Goal: Task Accomplishment & Management: Manage account settings

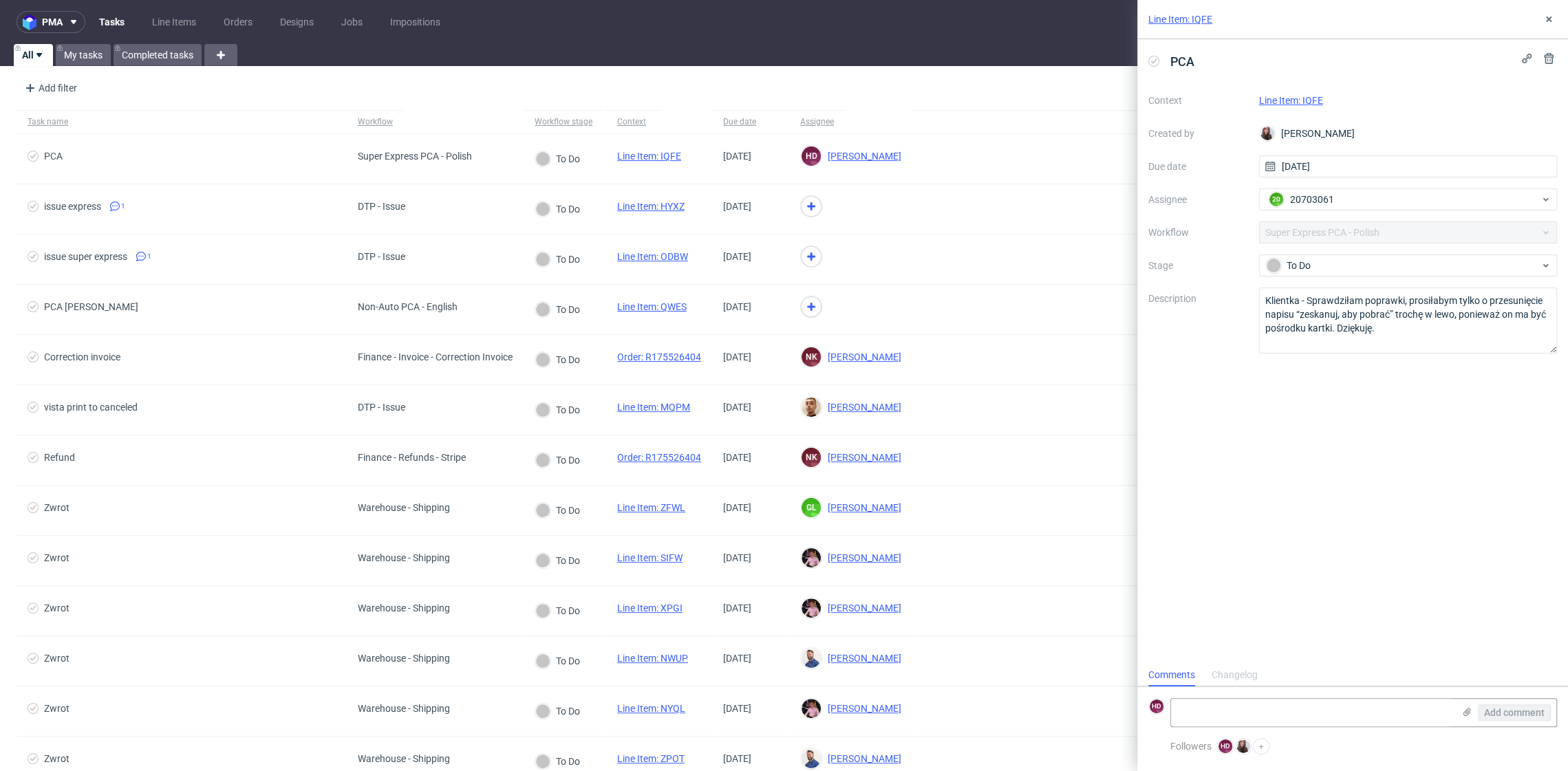
scroll to position [11, 0]
click at [1549, 23] on icon at bounding box center [1548, 20] width 11 height 11
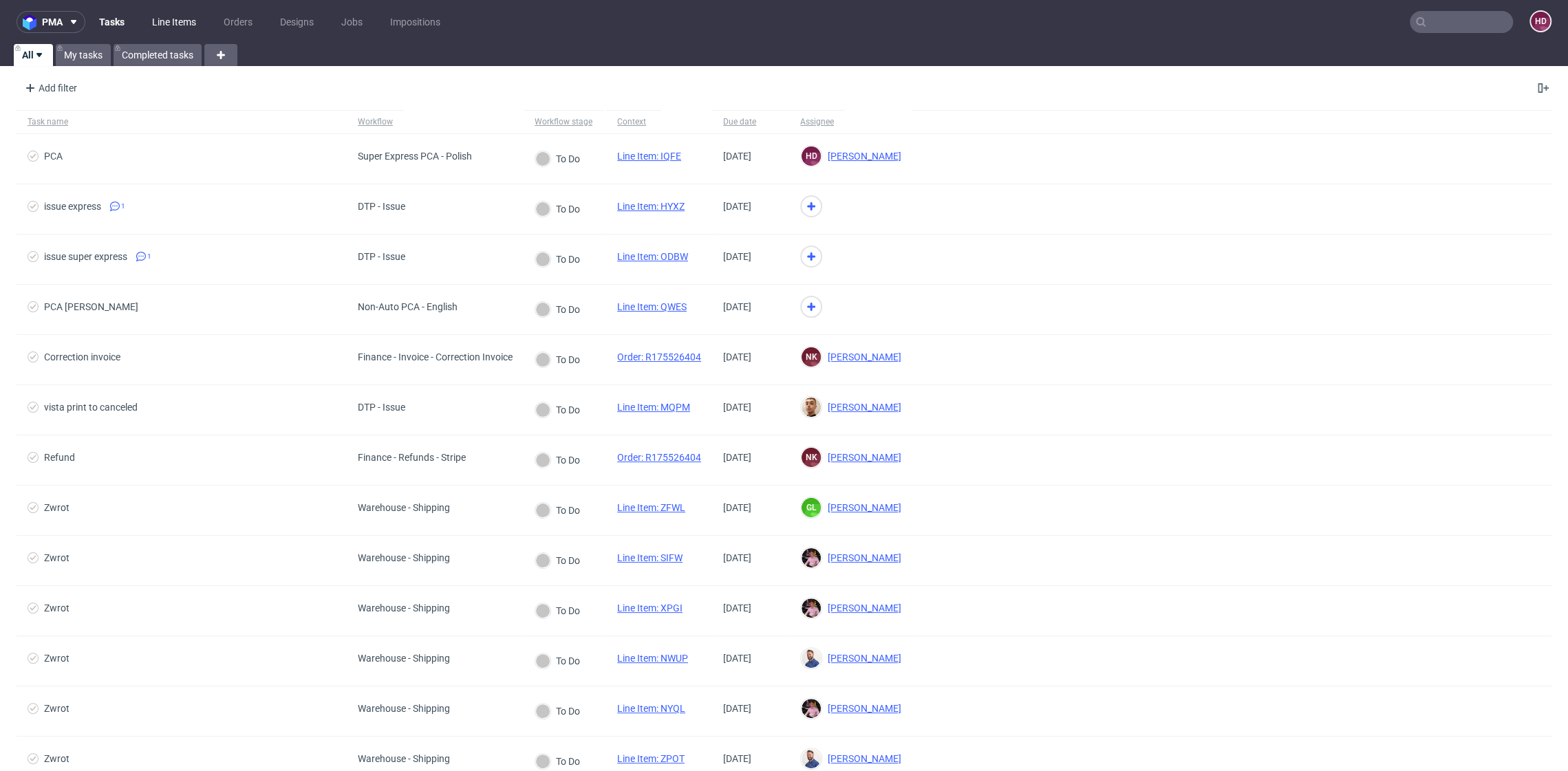
click at [162, 31] on link "Line Items" at bounding box center [173, 22] width 60 height 22
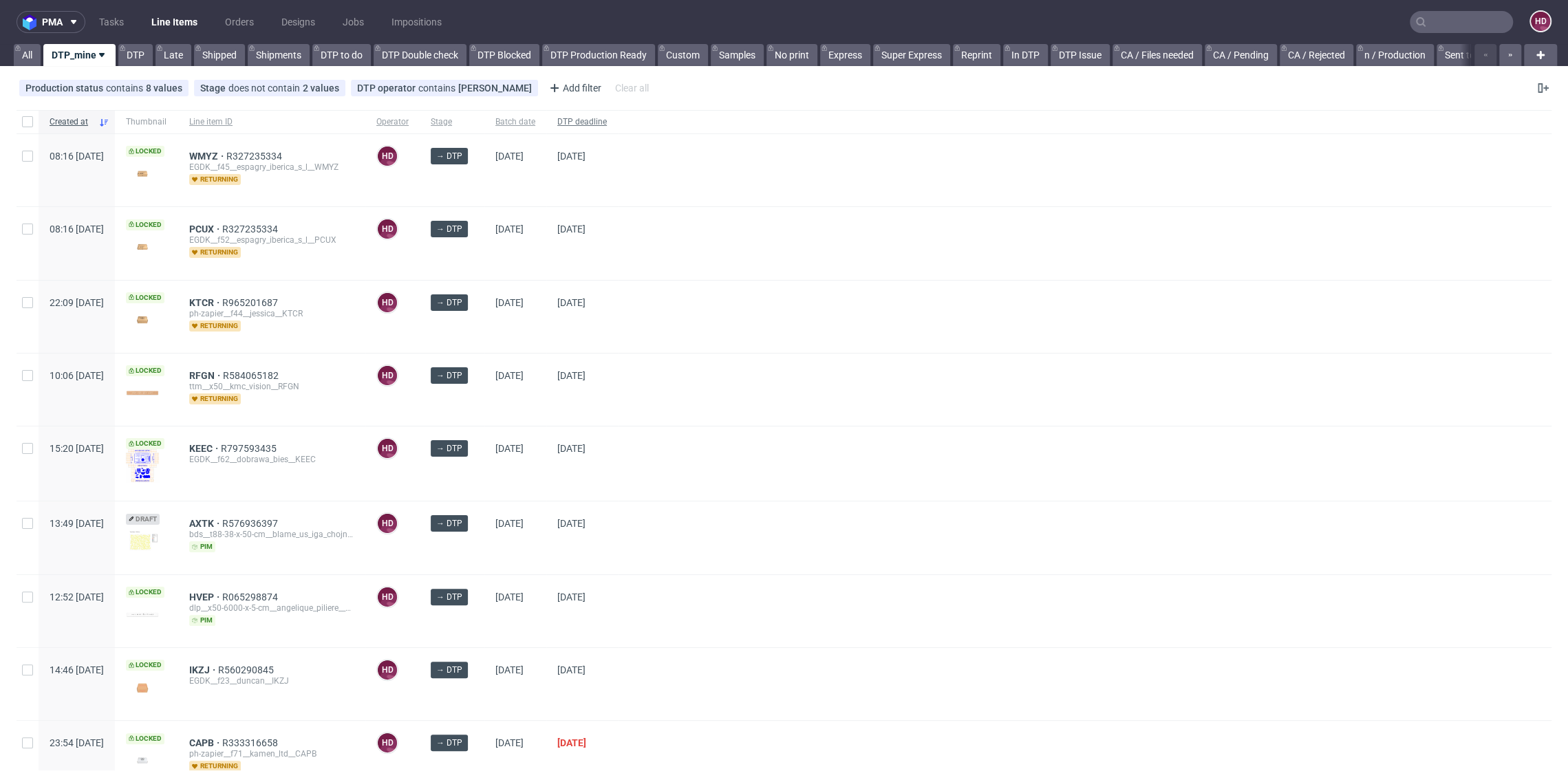
click at [607, 118] on span "DTP deadline" at bounding box center [582, 121] width 49 height 12
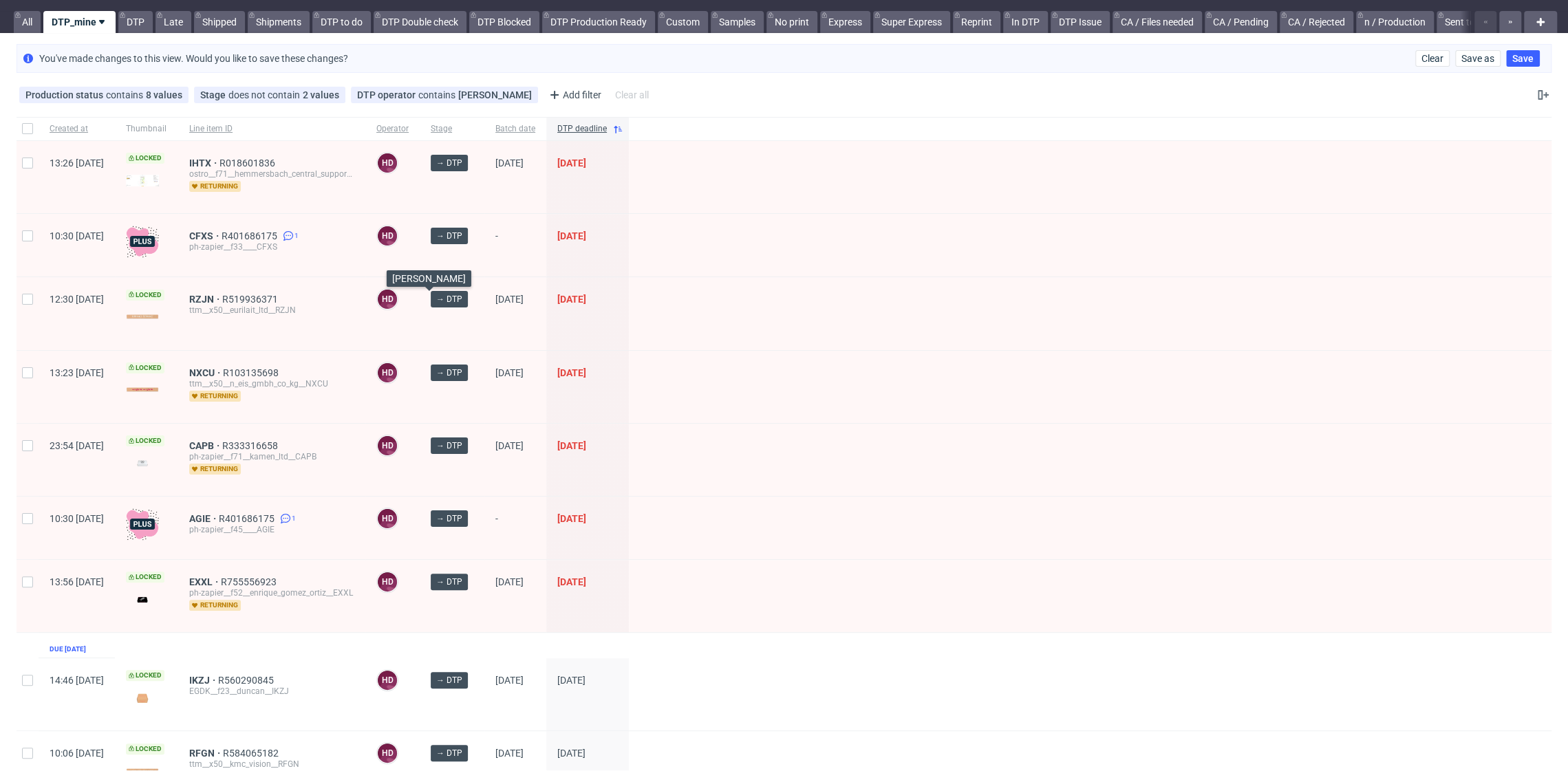
scroll to position [34, 0]
click at [219, 515] on span "AGIE" at bounding box center [204, 517] width 30 height 11
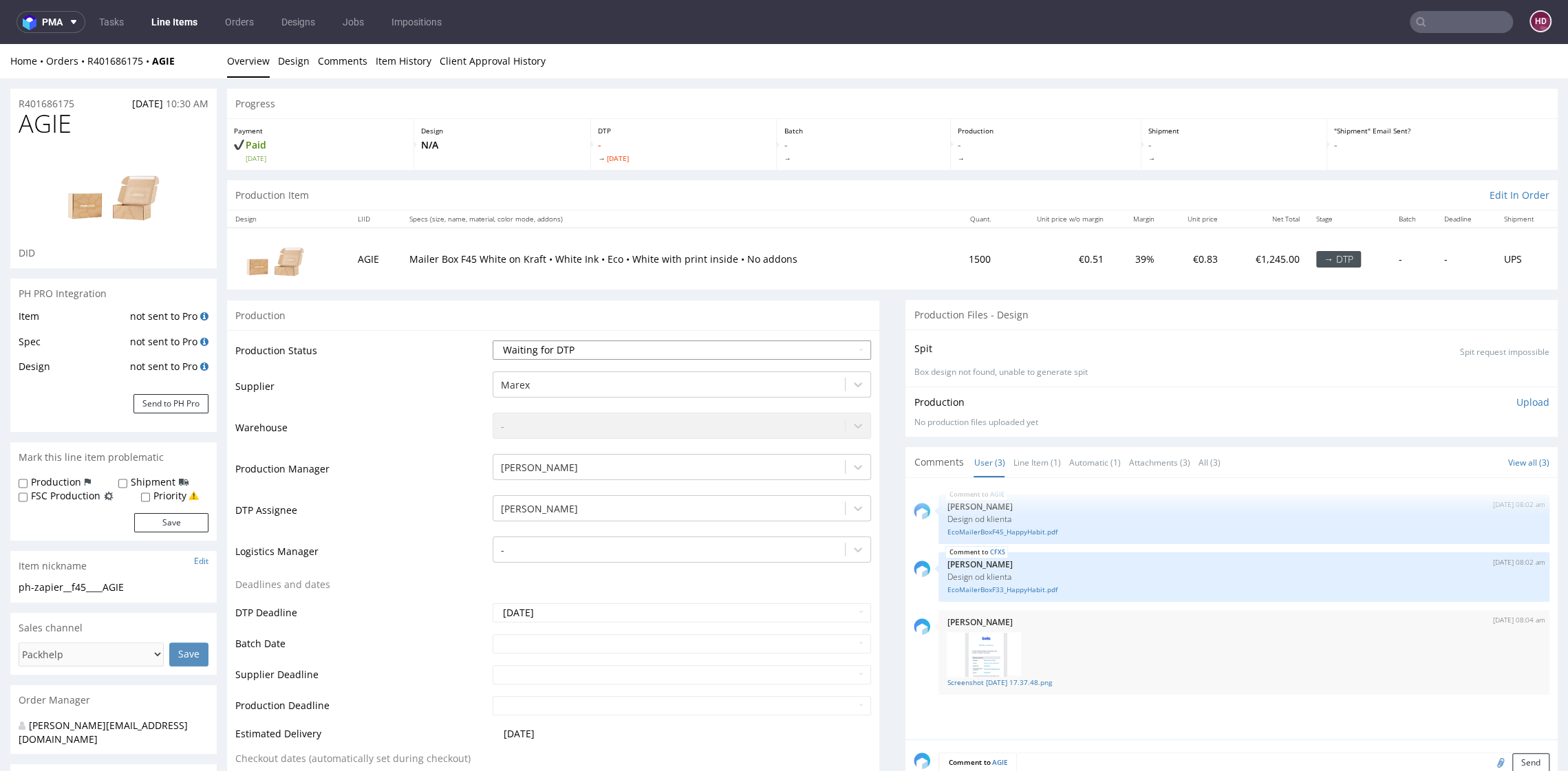
click at [553, 340] on select "Waiting for Artwork Waiting for Diecut Waiting for Mockup Waiting for DTP Waiti…" at bounding box center [681, 349] width 378 height 20
select select "dtp_in_process"
click at [492, 340] on select "Waiting for Artwork Waiting for Diecut Waiting for Mockup Waiting for DTP Waiti…" at bounding box center [681, 349] width 378 height 20
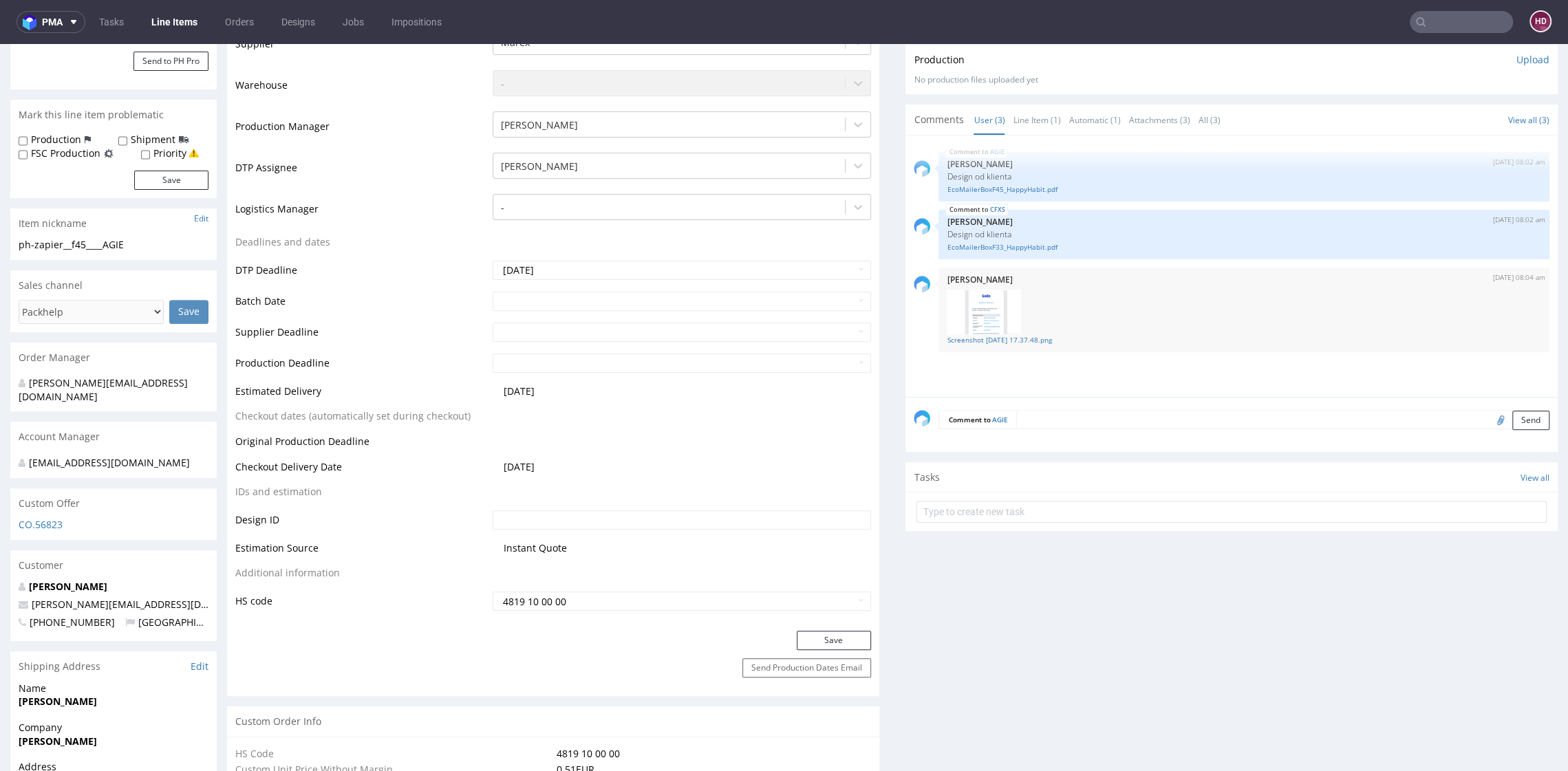
scroll to position [345, 0]
click at [816, 628] on button "Save" at bounding box center [833, 637] width 74 height 20
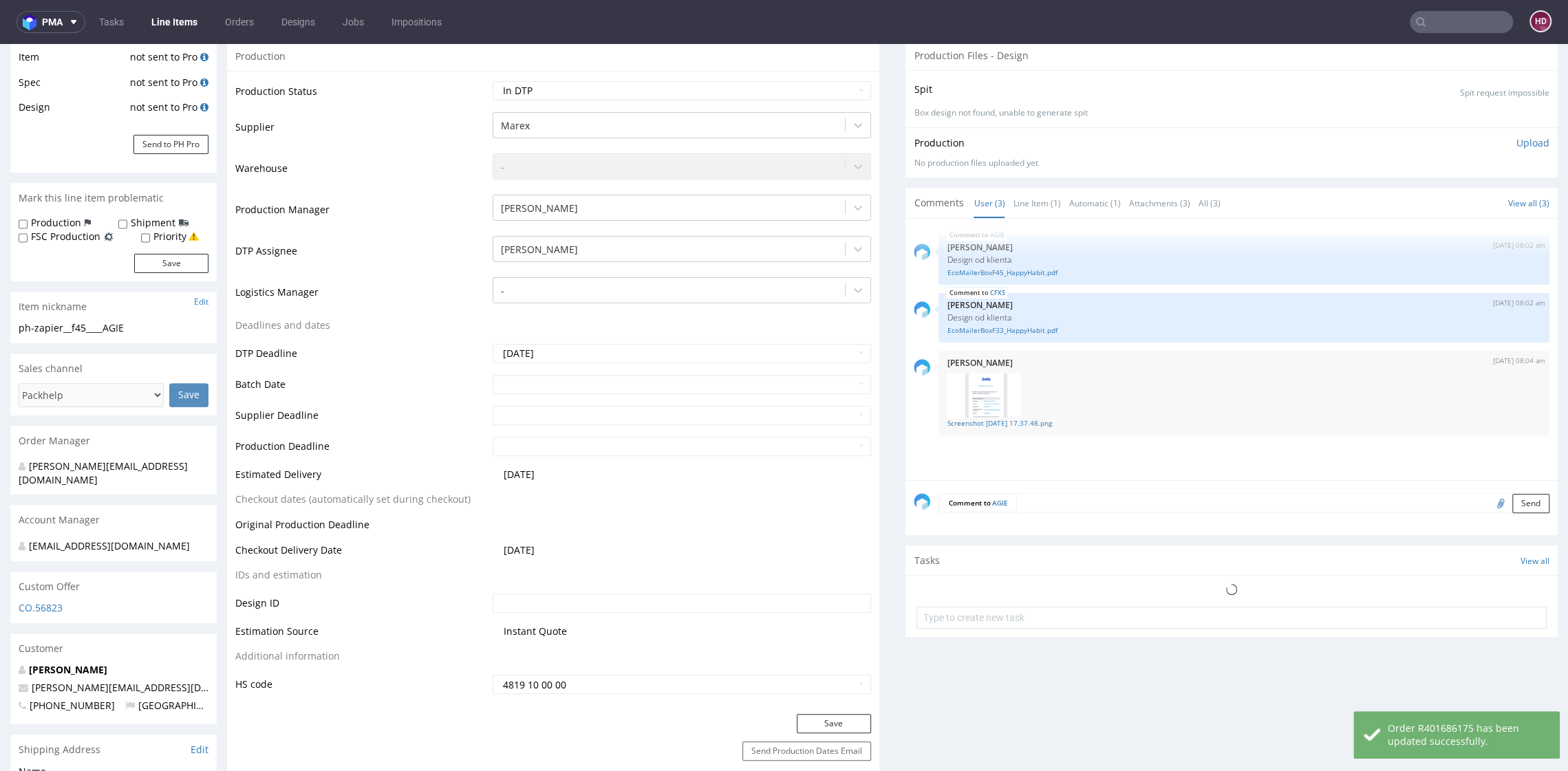
scroll to position [0, 0]
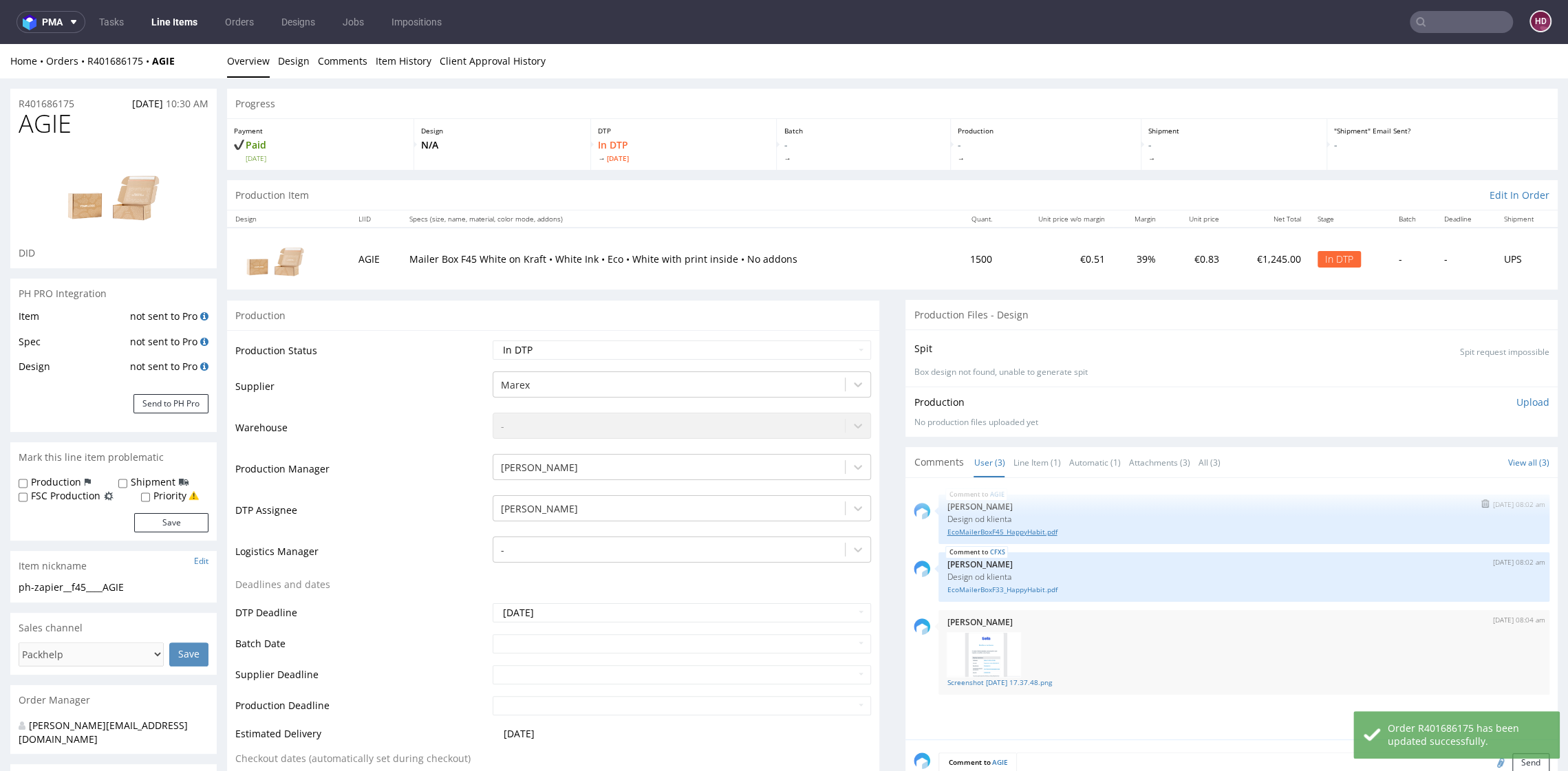
click at [990, 527] on link "EcoMailerBoxF45_HappyHabit.pdf" at bounding box center [1243, 531] width 594 height 10
